Goal: Information Seeking & Learning: Understand process/instructions

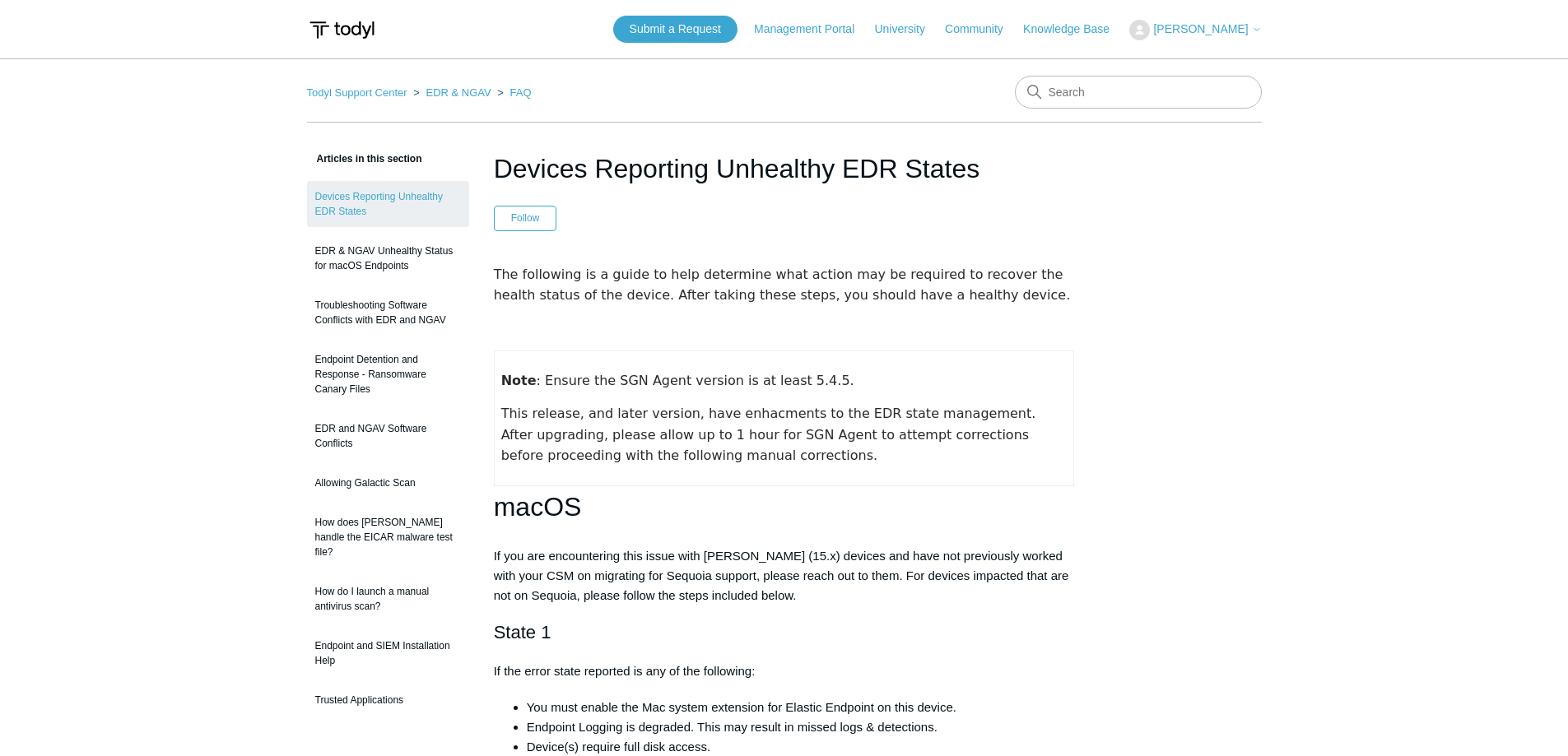
scroll to position [2386, 0]
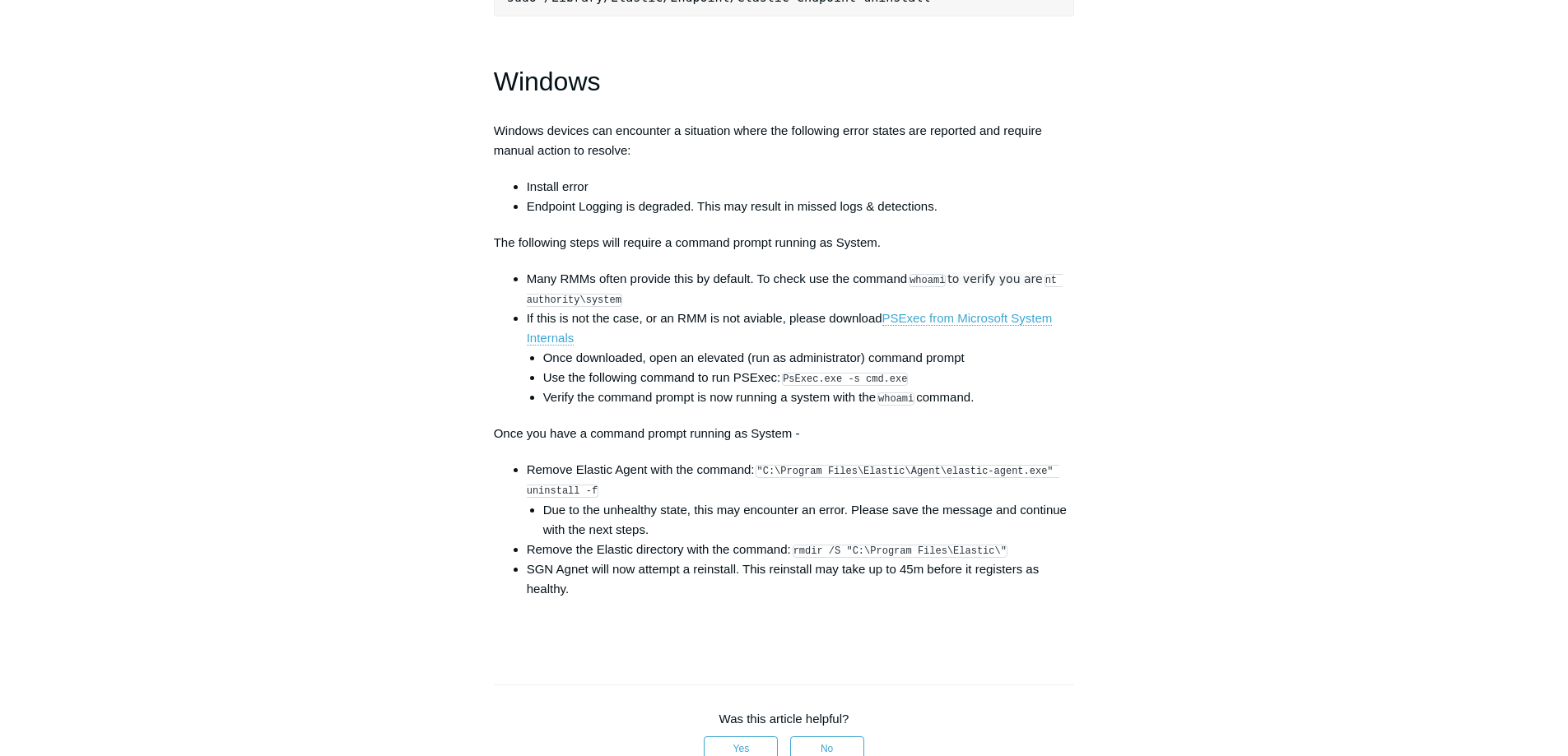
scroll to position [2303, 0]
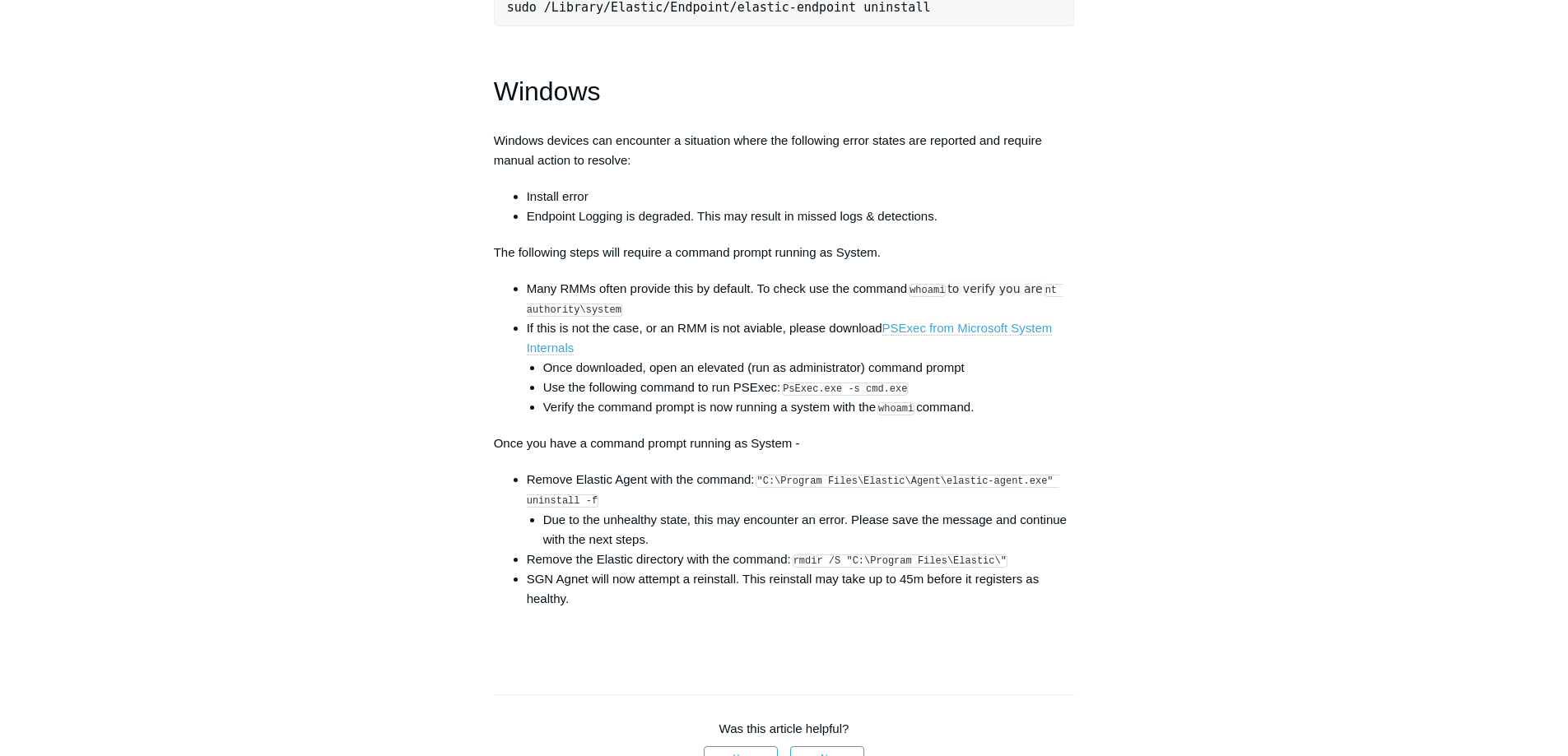
click at [975, 340] on link "PSExec from Microsoft System Internals" at bounding box center [790, 338] width 526 height 35
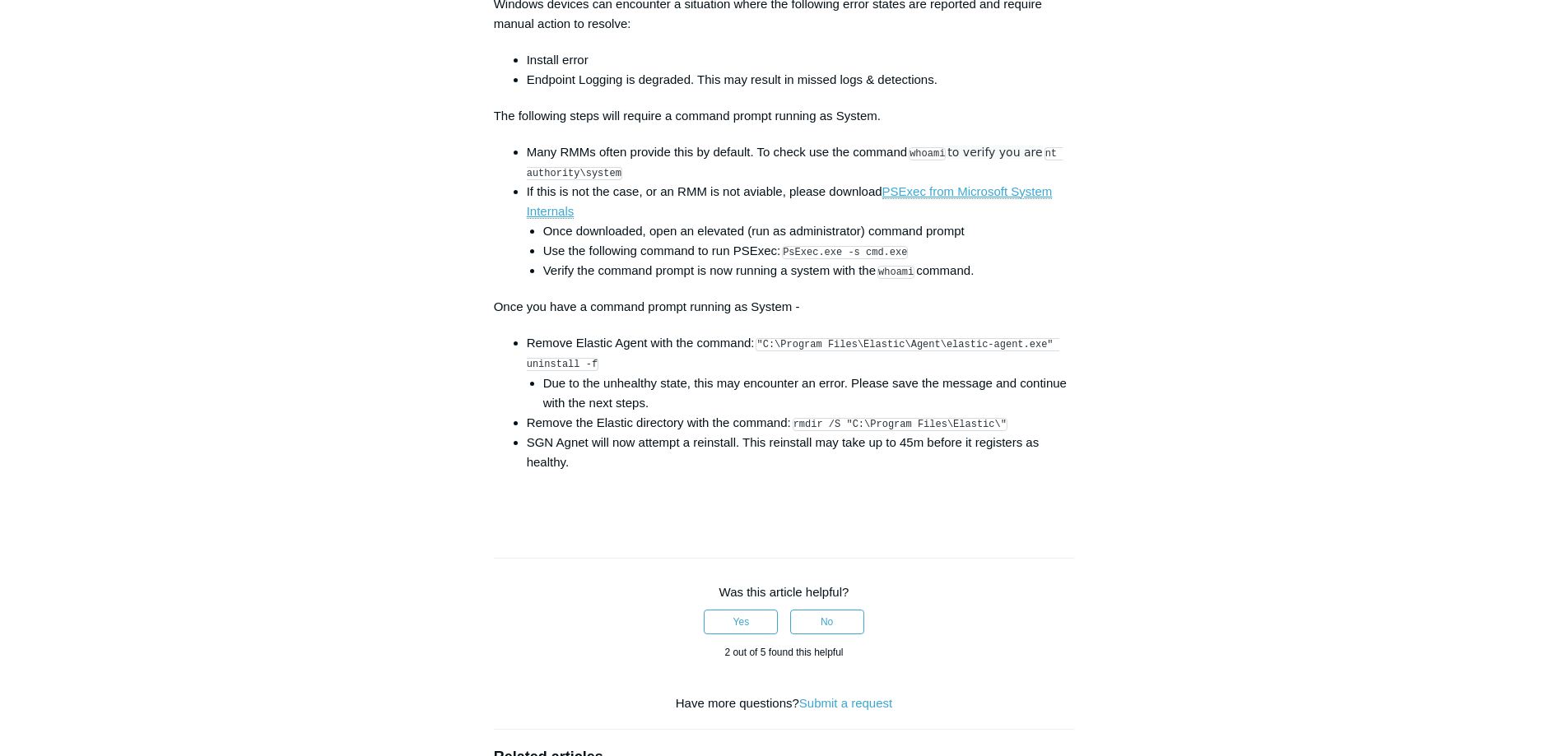
scroll to position [2386, 0]
